Goal: Transaction & Acquisition: Book appointment/travel/reservation

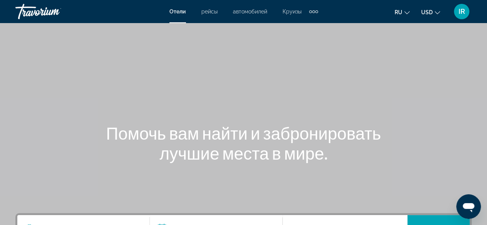
scroll to position [77, 0]
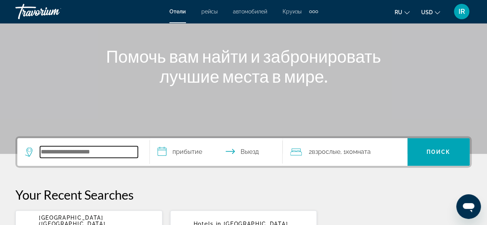
click at [45, 154] on input "Search widget" at bounding box center [89, 152] width 98 height 12
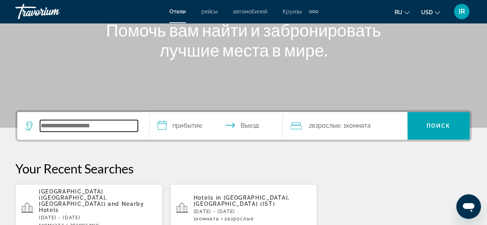
scroll to position [188, 0]
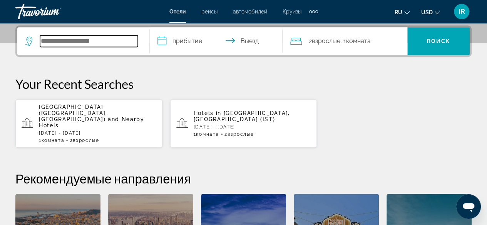
click at [50, 40] on input "Search widget" at bounding box center [89, 41] width 98 height 12
paste input "**********"
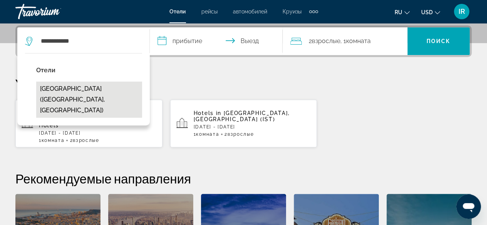
click at [68, 89] on button "[GEOGRAPHIC_DATA] ([GEOGRAPHIC_DATA], [GEOGRAPHIC_DATA])" at bounding box center [89, 100] width 106 height 36
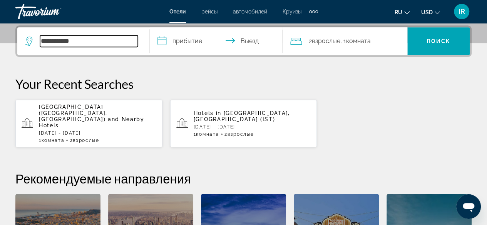
type input "**********"
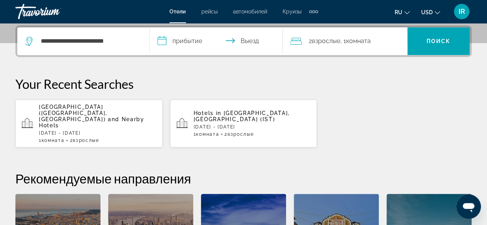
click at [183, 43] on input "**********" at bounding box center [218, 42] width 136 height 30
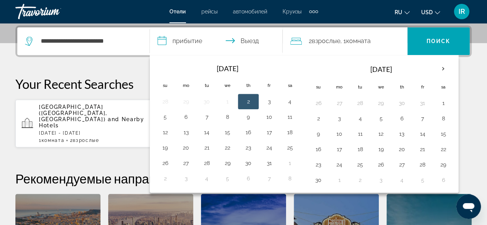
click at [250, 102] on button "2" at bounding box center [248, 101] width 12 height 11
click at [286, 102] on button "4" at bounding box center [290, 101] width 12 height 11
type input "**********"
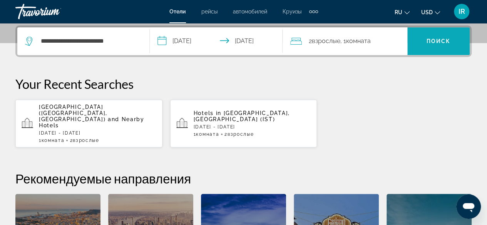
click at [433, 41] on span "Поиск" at bounding box center [439, 41] width 24 height 6
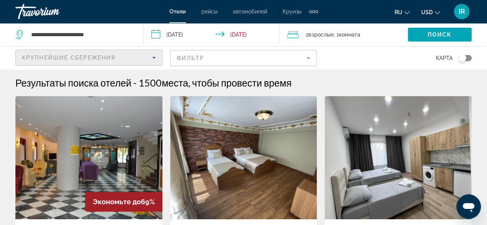
click at [41, 57] on span "Крупнейшие сбережения" at bounding box center [69, 58] width 94 height 6
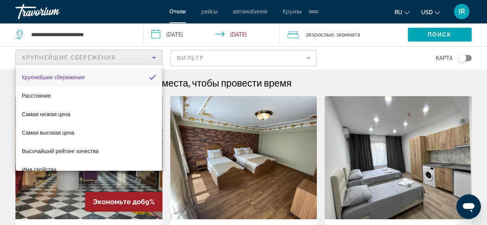
click at [110, 34] on div at bounding box center [243, 112] width 487 height 225
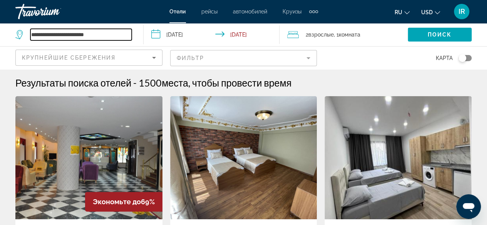
click at [103, 37] on input "**********" at bounding box center [80, 35] width 101 height 12
type input "*"
paste input "**********"
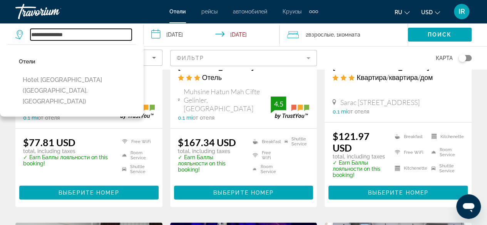
scroll to position [655, 0]
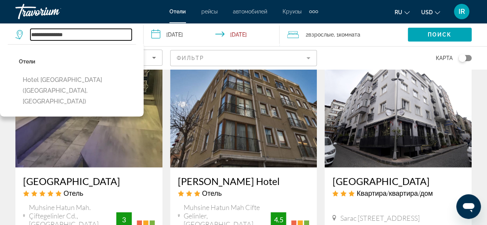
type input "**********"
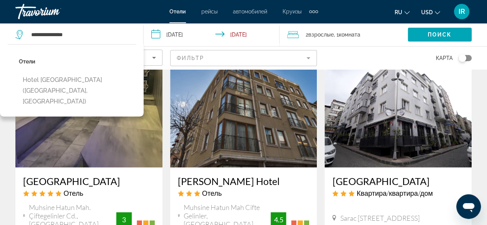
click at [52, 181] on div "[GEOGRAPHIC_DATA] Отель" at bounding box center [89, 189] width 132 height 28
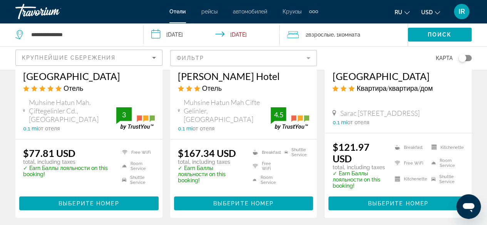
scroll to position [770, 0]
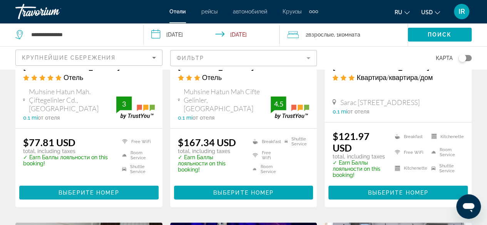
click at [75, 190] on span "Выберите номер" at bounding box center [89, 193] width 60 height 6
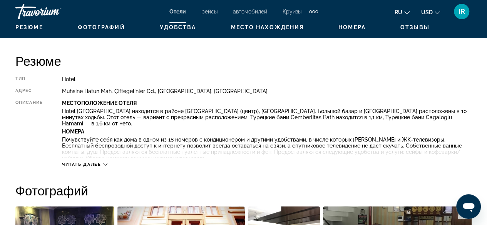
scroll to position [385, 0]
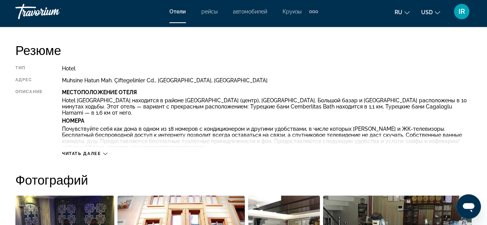
click at [102, 156] on div "Читать далее" at bounding box center [84, 153] width 45 height 5
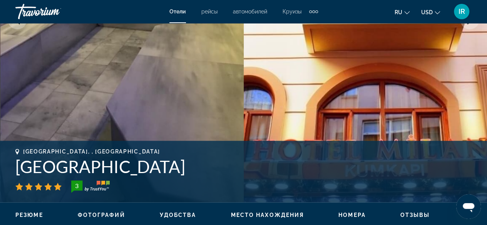
scroll to position [231, 0]
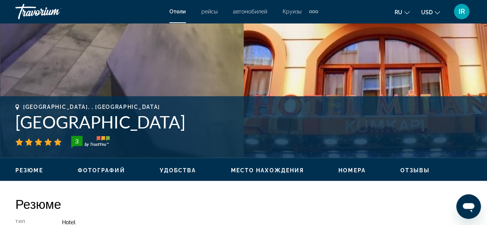
drag, startPoint x: 161, startPoint y: 123, endPoint x: 17, endPoint y: 130, distance: 144.2
click at [17, 130] on h1 "[GEOGRAPHIC_DATA]" at bounding box center [243, 122] width 456 height 20
copy h1 "[GEOGRAPHIC_DATA]"
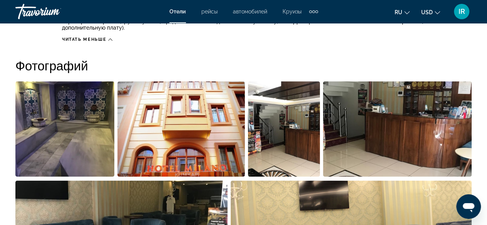
scroll to position [578, 0]
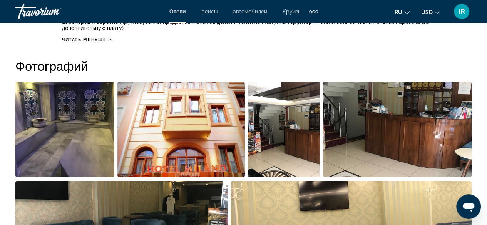
click at [80, 116] on img "Open full-screen image slider" at bounding box center [64, 130] width 99 height 96
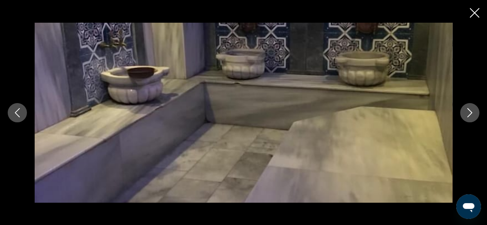
click at [469, 114] on icon "Next image" at bounding box center [469, 112] width 9 height 9
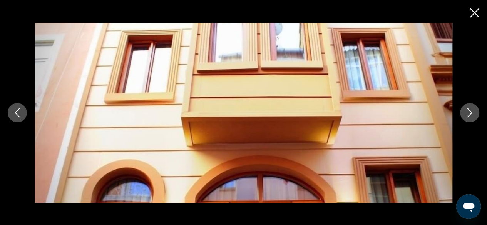
click at [469, 114] on icon "Next image" at bounding box center [469, 112] width 9 height 9
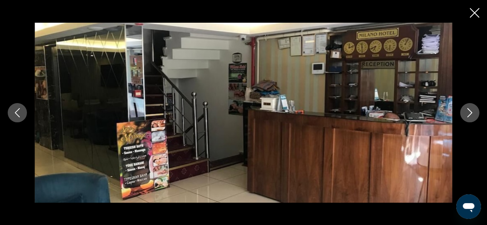
click at [469, 114] on icon "Next image" at bounding box center [469, 112] width 9 height 9
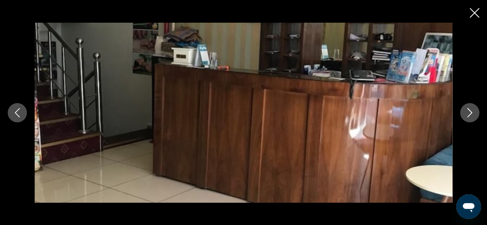
click at [469, 114] on icon "Next image" at bounding box center [469, 112] width 9 height 9
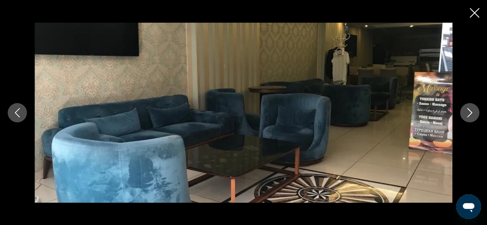
click at [469, 114] on icon "Next image" at bounding box center [469, 112] width 9 height 9
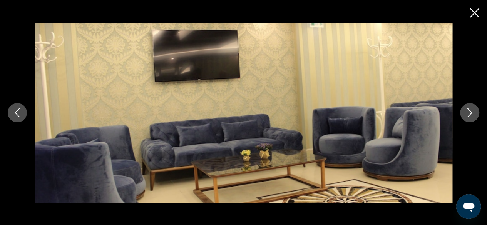
click at [469, 114] on icon "Next image" at bounding box center [469, 112] width 9 height 9
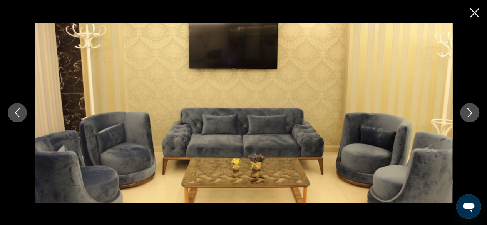
click at [469, 114] on icon "Next image" at bounding box center [469, 112] width 9 height 9
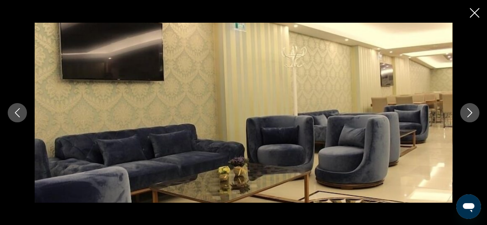
click at [469, 114] on icon "Next image" at bounding box center [469, 112] width 9 height 9
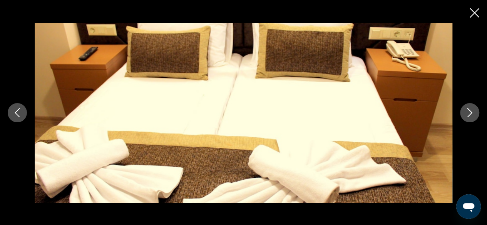
click at [469, 114] on icon "Next image" at bounding box center [469, 112] width 9 height 9
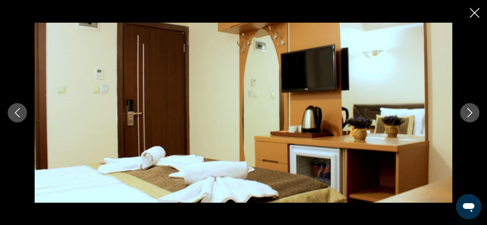
click at [469, 114] on icon "Next image" at bounding box center [469, 112] width 9 height 9
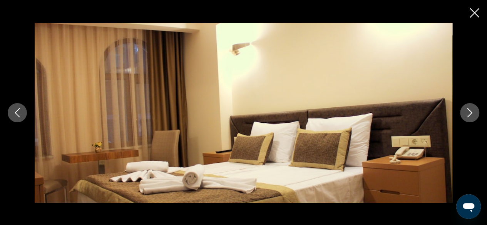
click at [469, 114] on icon "Next image" at bounding box center [469, 112] width 9 height 9
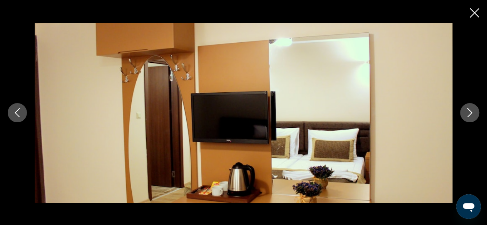
click at [469, 114] on icon "Next image" at bounding box center [469, 112] width 9 height 9
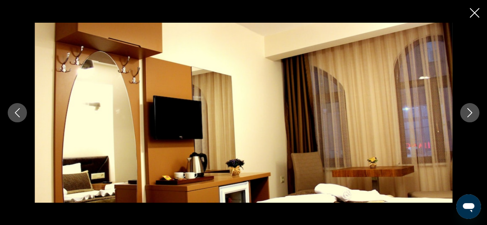
click at [469, 114] on icon "Next image" at bounding box center [469, 112] width 9 height 9
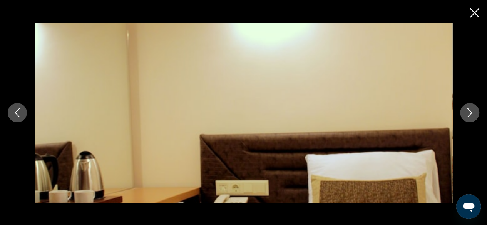
click at [469, 114] on icon "Next image" at bounding box center [469, 112] width 9 height 9
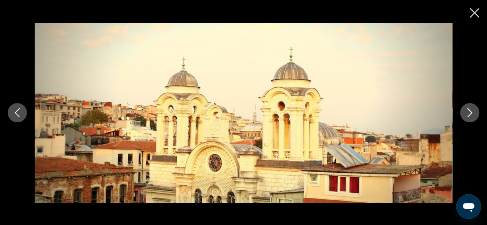
click at [469, 114] on icon "Next image" at bounding box center [469, 112] width 9 height 9
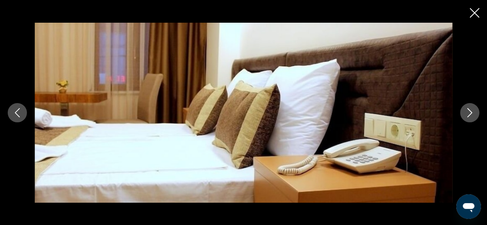
click at [469, 114] on icon "Next image" at bounding box center [469, 112] width 9 height 9
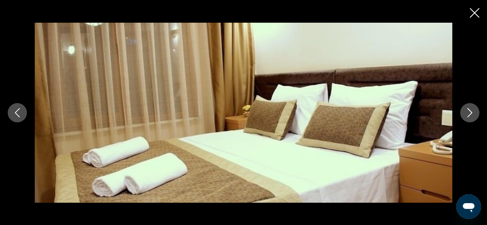
click at [469, 114] on icon "Next image" at bounding box center [469, 112] width 9 height 9
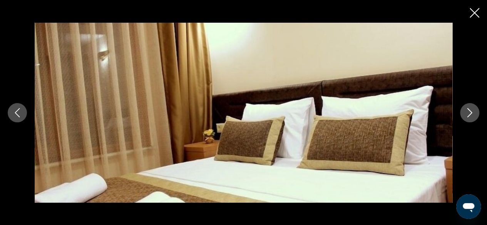
click at [469, 114] on icon "Next image" at bounding box center [469, 112] width 9 height 9
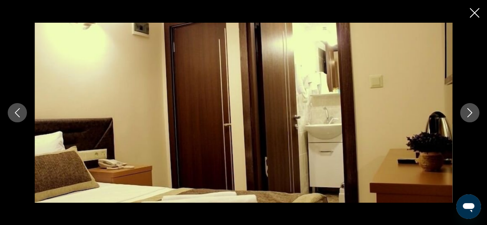
click at [469, 114] on icon "Next image" at bounding box center [469, 112] width 9 height 9
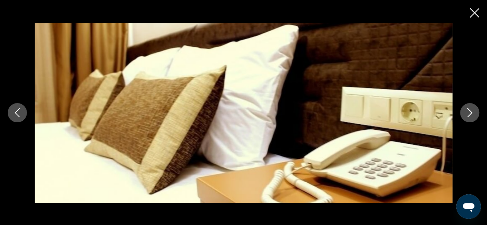
click at [475, 16] on icon "Close slideshow" at bounding box center [475, 13] width 10 height 10
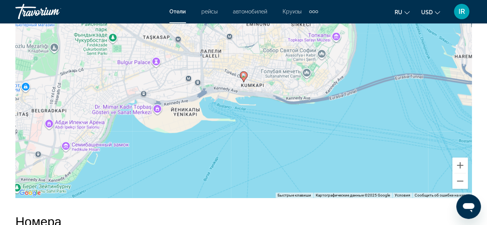
scroll to position [963, 0]
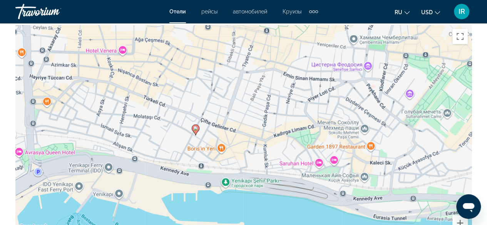
drag, startPoint x: 260, startPoint y: 133, endPoint x: 259, endPoint y: 124, distance: 8.5
click at [259, 124] on div "Чтобы активировать перетаскивание с помощью клавиатуры, нажмите Alt + Ввод. Пос…" at bounding box center [243, 140] width 456 height 231
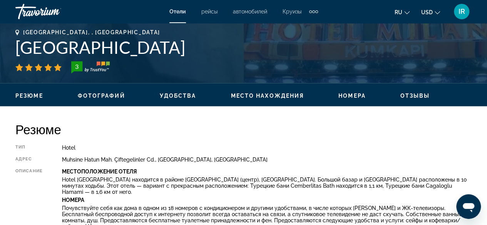
scroll to position [193, 0]
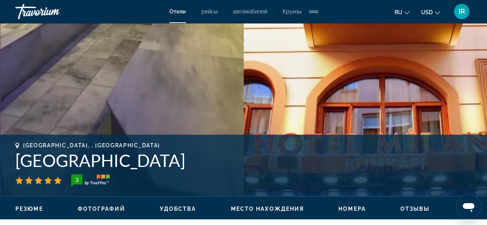
copy h1 "[GEOGRAPHIC_DATA]"
click at [174, 162] on h1 "[GEOGRAPHIC_DATA]" at bounding box center [243, 161] width 456 height 20
drag, startPoint x: 12, startPoint y: 141, endPoint x: 169, endPoint y: 164, distance: 158.1
click at [169, 164] on div "[GEOGRAPHIC_DATA], , [GEOGRAPHIC_DATA] [GEOGRAPHIC_DATA] 3 адрес [GEOGRAPHIC_DA…" at bounding box center [243, 166] width 487 height 62
copy div "[GEOGRAPHIC_DATA], , [GEOGRAPHIC_DATA] [GEOGRAPHIC_DATA]"
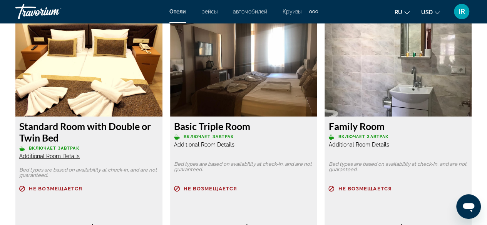
scroll to position [1206, 0]
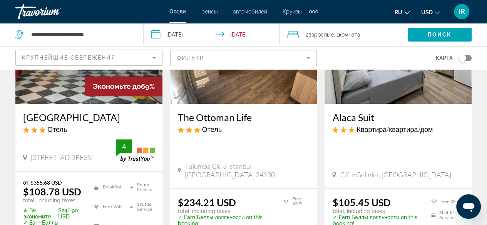
scroll to position [193, 0]
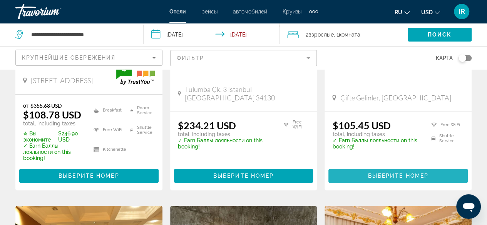
click at [385, 178] on span "Выберите номер" at bounding box center [398, 176] width 60 height 6
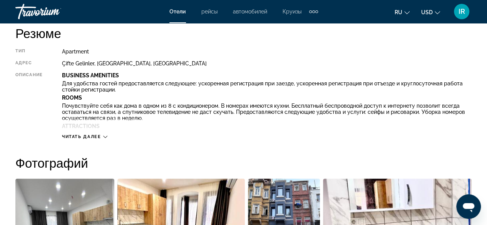
scroll to position [424, 0]
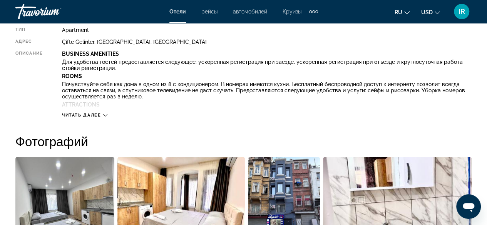
click at [104, 117] on icon "Main content" at bounding box center [105, 115] width 4 height 4
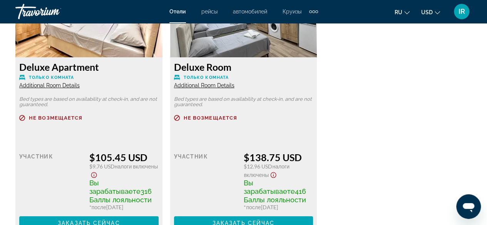
scroll to position [1348, 0]
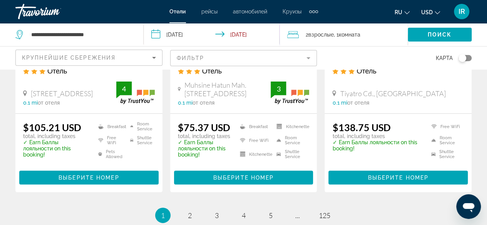
scroll to position [1078, 0]
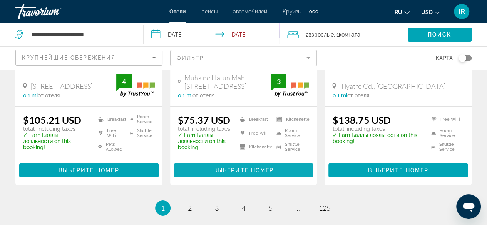
click at [246, 170] on span "Выберите номер" at bounding box center [243, 171] width 60 height 6
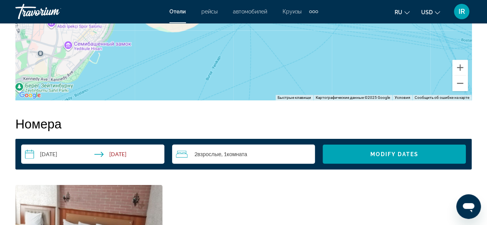
scroll to position [924, 0]
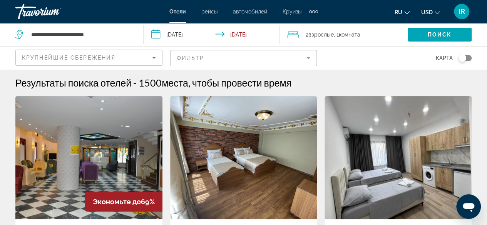
click at [152, 55] on icon "Sort by" at bounding box center [153, 57] width 9 height 9
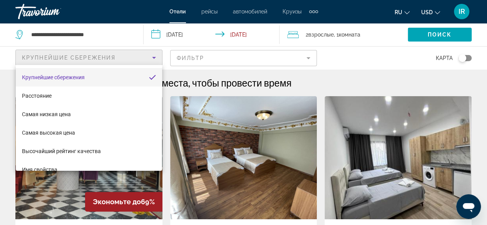
click at [91, 74] on mat-option "Крупнейшие сбережения" at bounding box center [89, 77] width 146 height 18
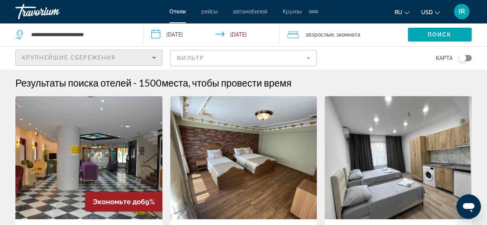
click at [149, 56] on icon "Sort by" at bounding box center [153, 57] width 9 height 9
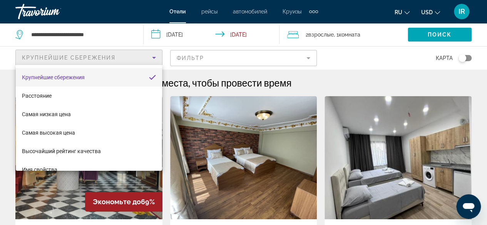
click at [424, 30] on div at bounding box center [243, 112] width 487 height 225
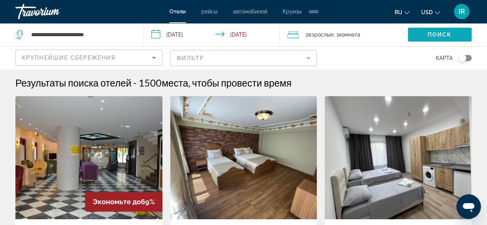
click at [428, 37] on span "Поиск" at bounding box center [440, 35] width 24 height 6
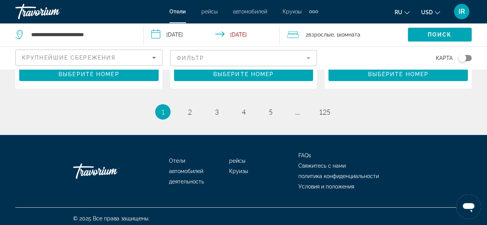
scroll to position [1178, 0]
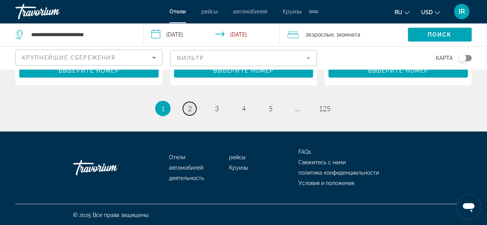
click at [191, 106] on span "2" at bounding box center [190, 108] width 4 height 8
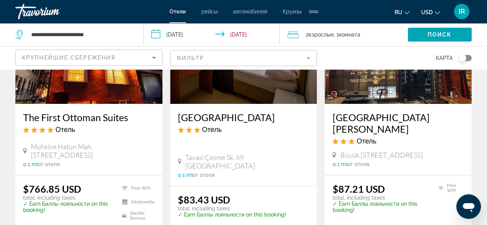
scroll to position [231, 0]
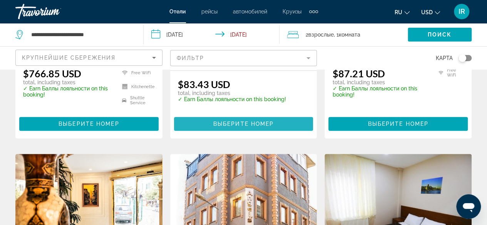
click at [226, 127] on span "Выберите номер" at bounding box center [243, 124] width 60 height 6
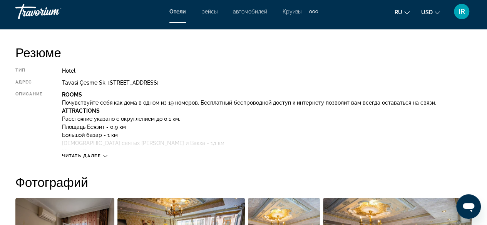
scroll to position [385, 0]
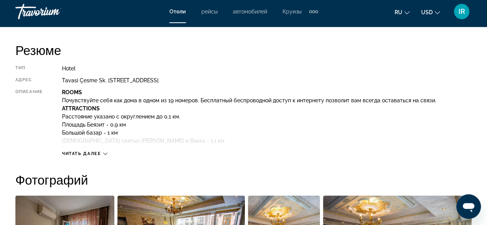
click at [106, 155] on icon "Main content" at bounding box center [105, 154] width 4 height 4
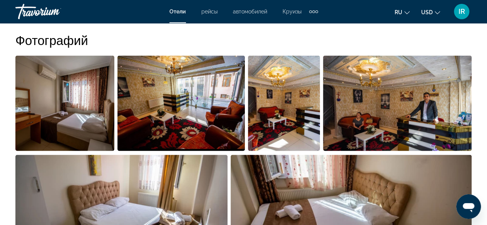
scroll to position [693, 0]
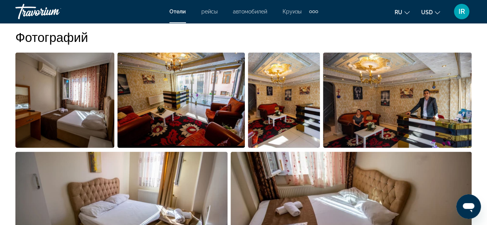
click at [63, 101] on img "Open full-screen image slider" at bounding box center [64, 100] width 99 height 96
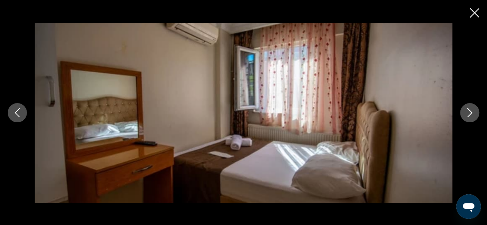
click at [470, 112] on icon "Next image" at bounding box center [469, 112] width 9 height 9
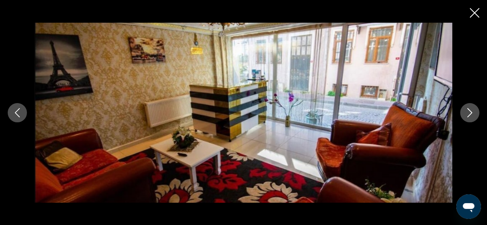
click at [470, 112] on icon "Next image" at bounding box center [469, 112] width 9 height 9
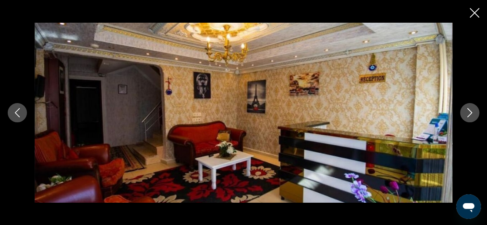
click at [470, 112] on icon "Next image" at bounding box center [469, 112] width 9 height 9
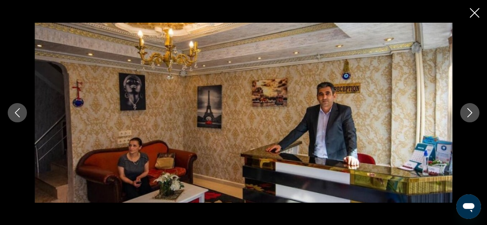
click at [470, 112] on icon "Next image" at bounding box center [469, 112] width 9 height 9
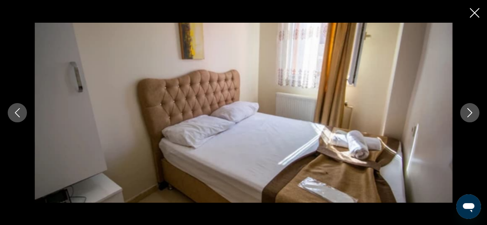
click at [470, 112] on icon "Next image" at bounding box center [469, 112] width 9 height 9
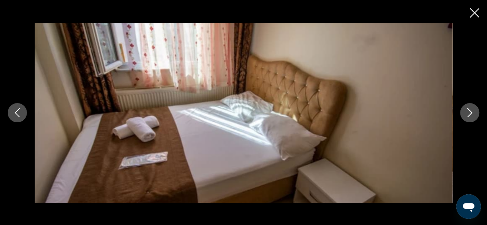
click at [470, 112] on icon "Next image" at bounding box center [469, 112] width 9 height 9
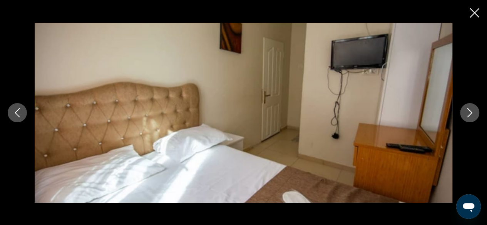
click at [471, 17] on icon "Close slideshow" at bounding box center [475, 13] width 10 height 10
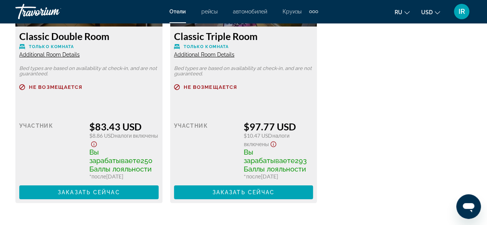
scroll to position [1348, 0]
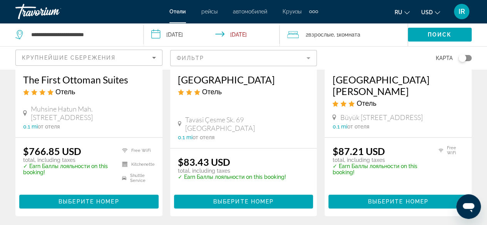
scroll to position [154, 0]
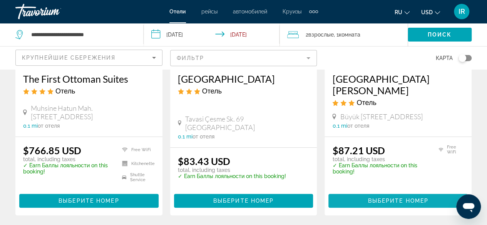
click at [383, 204] on span "Выберите номер" at bounding box center [398, 201] width 60 height 6
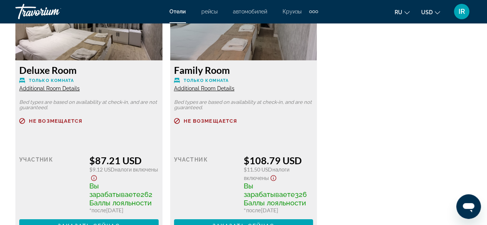
scroll to position [1271, 0]
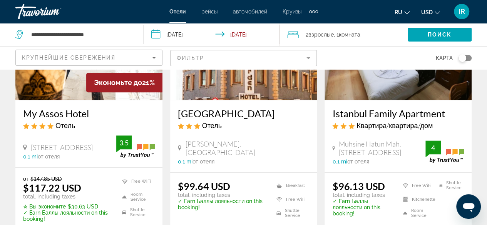
scroll to position [462, 0]
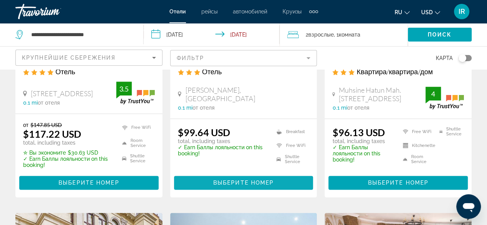
click at [224, 186] on span "Выберите номер" at bounding box center [243, 183] width 60 height 6
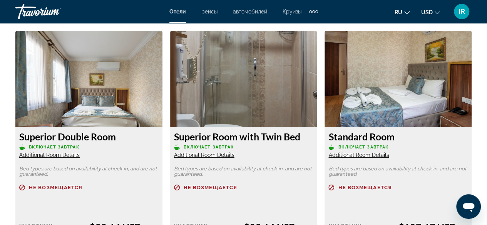
scroll to position [1194, 0]
click at [93, 109] on img "Main content" at bounding box center [88, 79] width 147 height 96
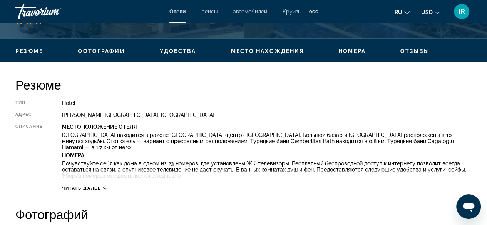
scroll to position [385, 0]
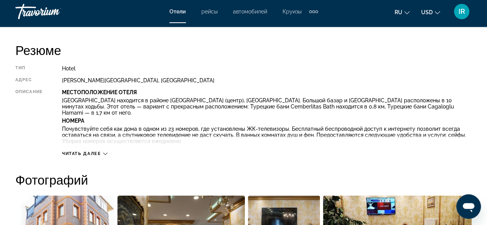
click at [106, 154] on icon "Main content" at bounding box center [105, 154] width 4 height 4
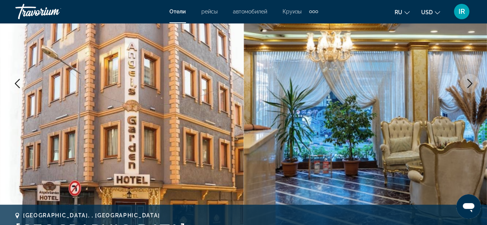
scroll to position [238, 0]
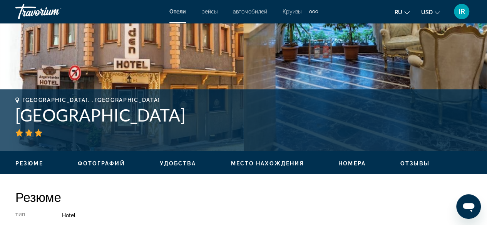
drag, startPoint x: 174, startPoint y: 117, endPoint x: 5, endPoint y: 110, distance: 168.9
click at [5, 110] on div "[GEOGRAPHIC_DATA], , [GEOGRAPHIC_DATA] [GEOGRAPHIC_DATA] адрес [PERSON_NAME][GE…" at bounding box center [243, 120] width 487 height 46
copy h1 "[GEOGRAPHIC_DATA]"
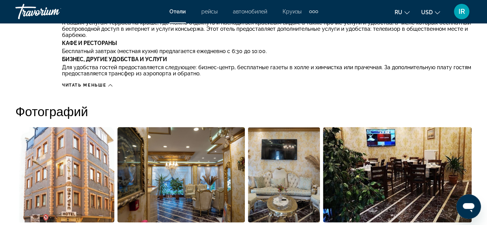
scroll to position [469, 0]
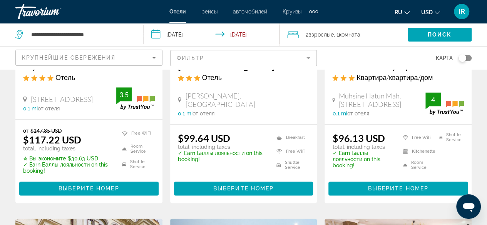
scroll to position [462, 0]
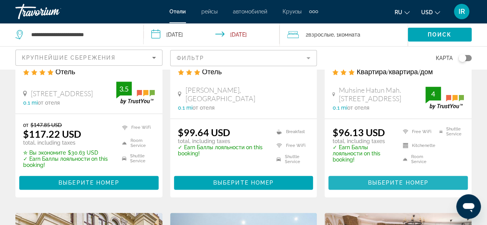
click at [385, 186] on span "Выберите номер" at bounding box center [398, 183] width 60 height 6
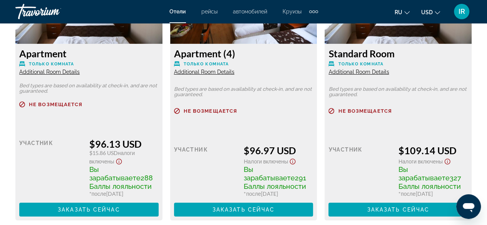
scroll to position [1194, 0]
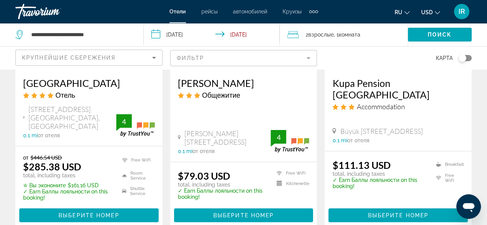
scroll to position [770, 0]
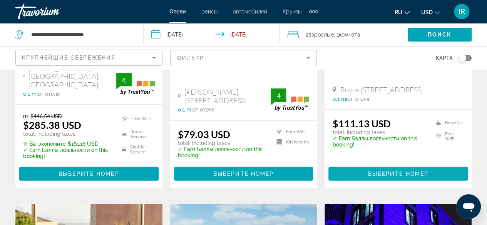
click at [396, 177] on span "Выберите номер" at bounding box center [398, 174] width 60 height 6
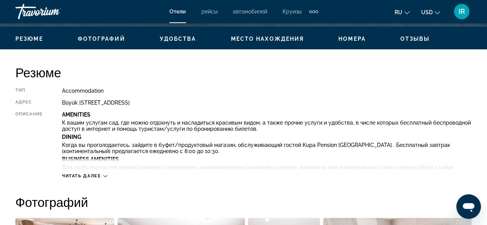
scroll to position [308, 0]
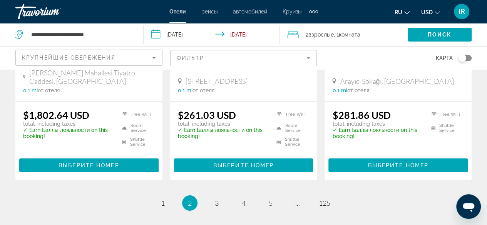
scroll to position [1164, 0]
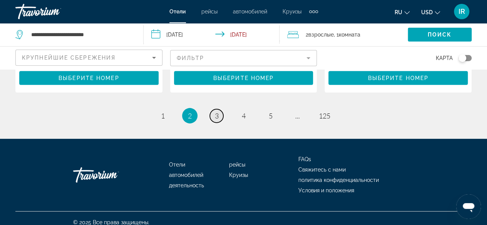
click at [215, 112] on span "3" at bounding box center [217, 116] width 4 height 8
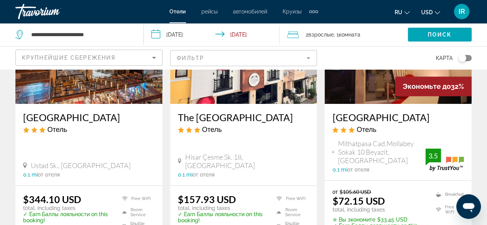
scroll to position [154, 0]
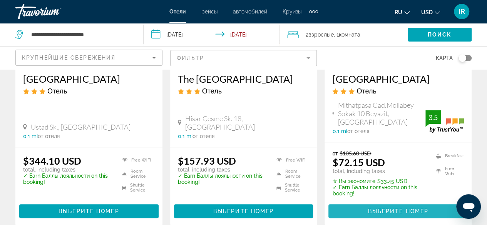
click at [387, 208] on span "Выберите номер" at bounding box center [398, 211] width 60 height 6
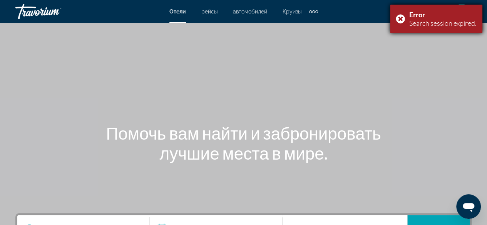
click at [401, 18] on div "Error Search session expired." at bounding box center [436, 19] width 92 height 29
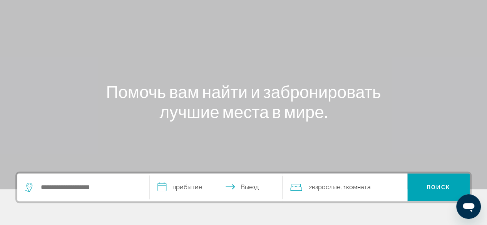
scroll to position [77, 0]
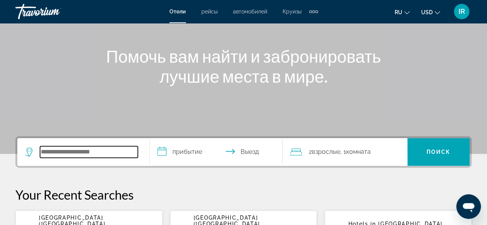
click at [58, 151] on input "Search widget" at bounding box center [89, 152] width 98 height 12
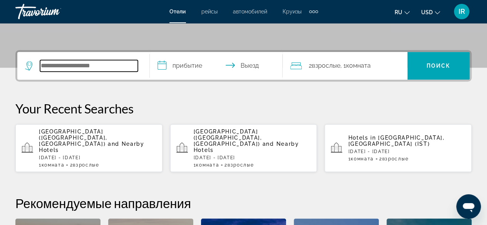
scroll to position [188, 0]
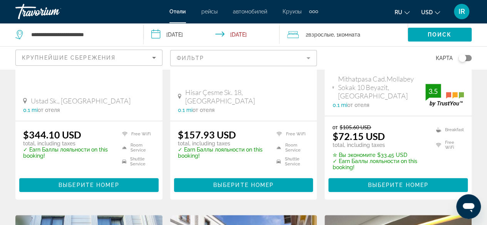
scroll to position [193, 0]
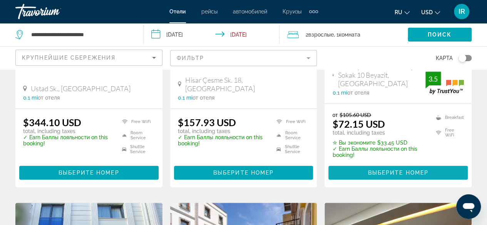
click at [391, 170] on span "Выберите номер" at bounding box center [398, 173] width 60 height 6
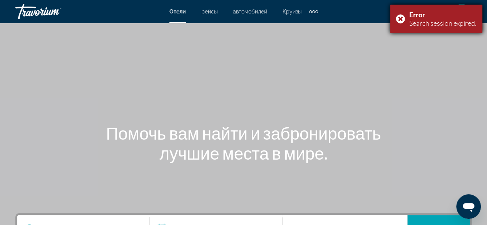
click at [399, 18] on div "Error Search session expired." at bounding box center [436, 19] width 92 height 29
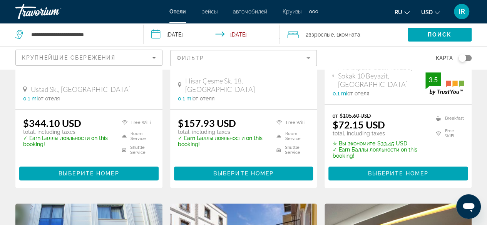
scroll to position [193, 0]
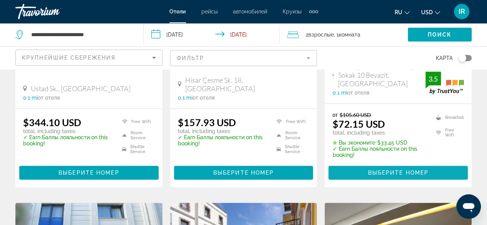
click at [378, 170] on span "Выберите номер" at bounding box center [398, 173] width 60 height 6
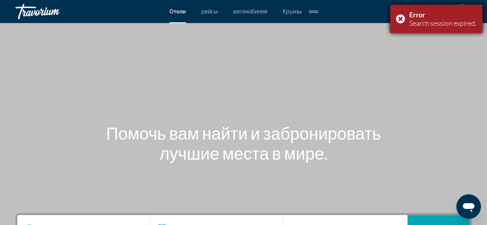
click at [400, 21] on div "Error Search session expired." at bounding box center [436, 19] width 92 height 29
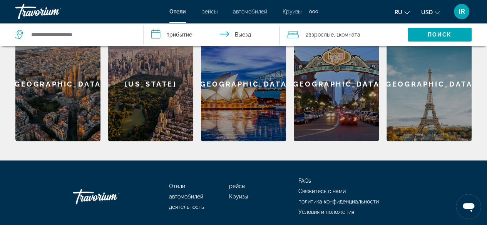
scroll to position [372, 0]
